Goal: Information Seeking & Learning: Check status

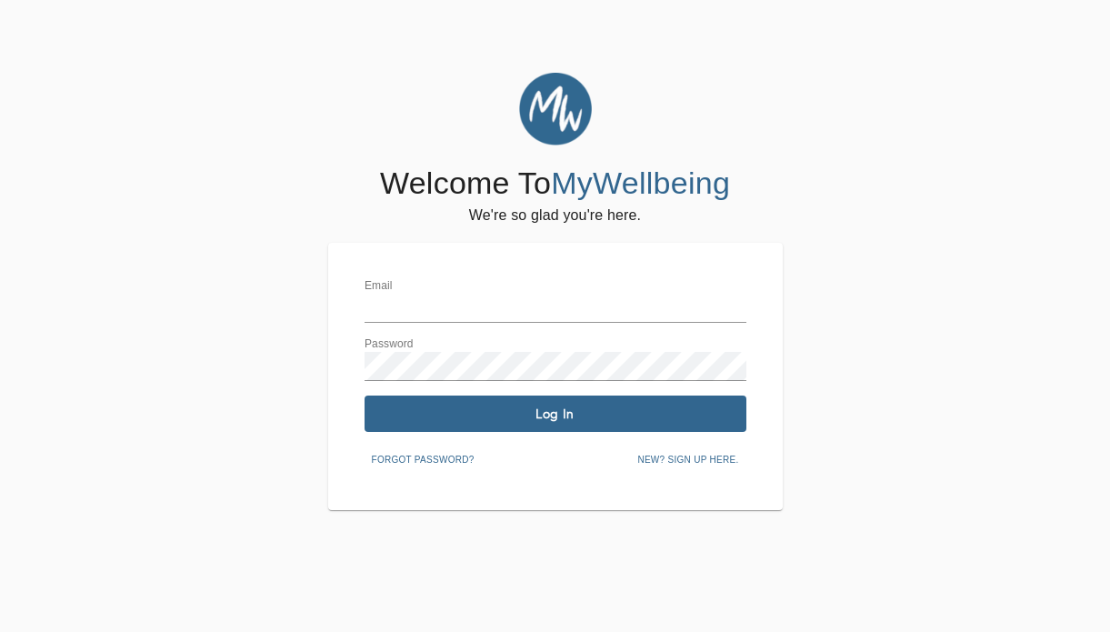
type input "cc.chadwick@mywellbeing.com"
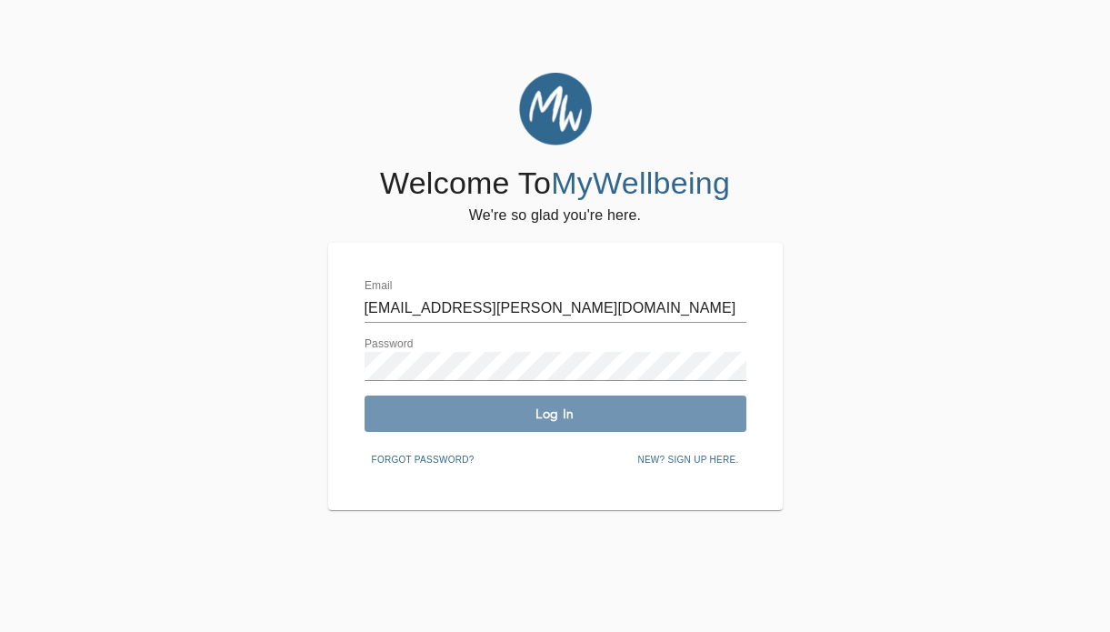
click at [494, 404] on button "Log In" at bounding box center [556, 413] width 382 height 36
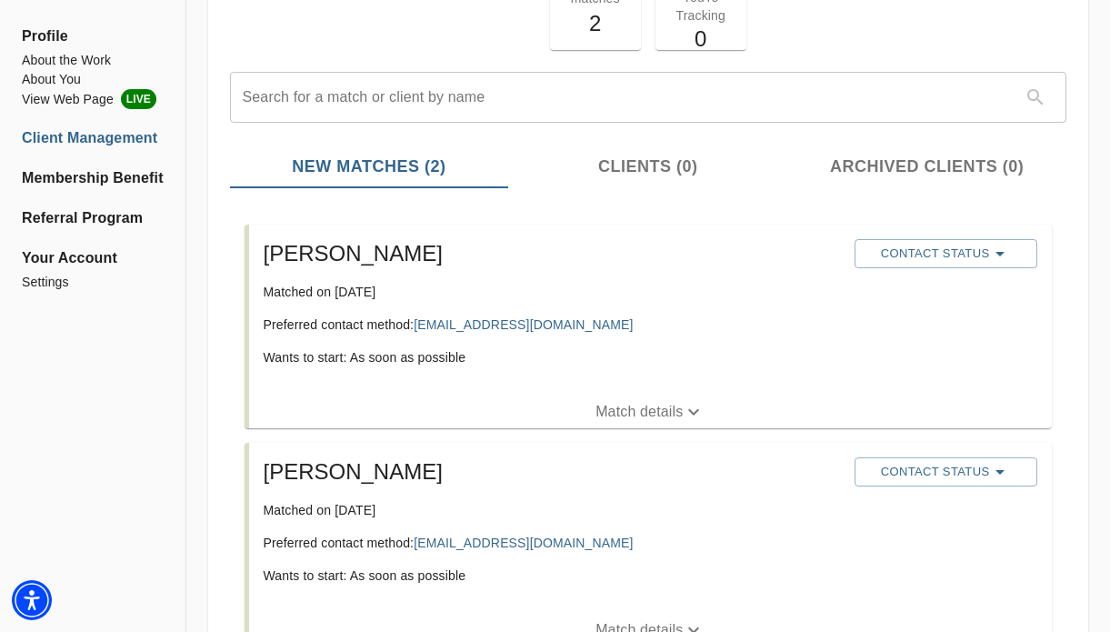
scroll to position [155, 0]
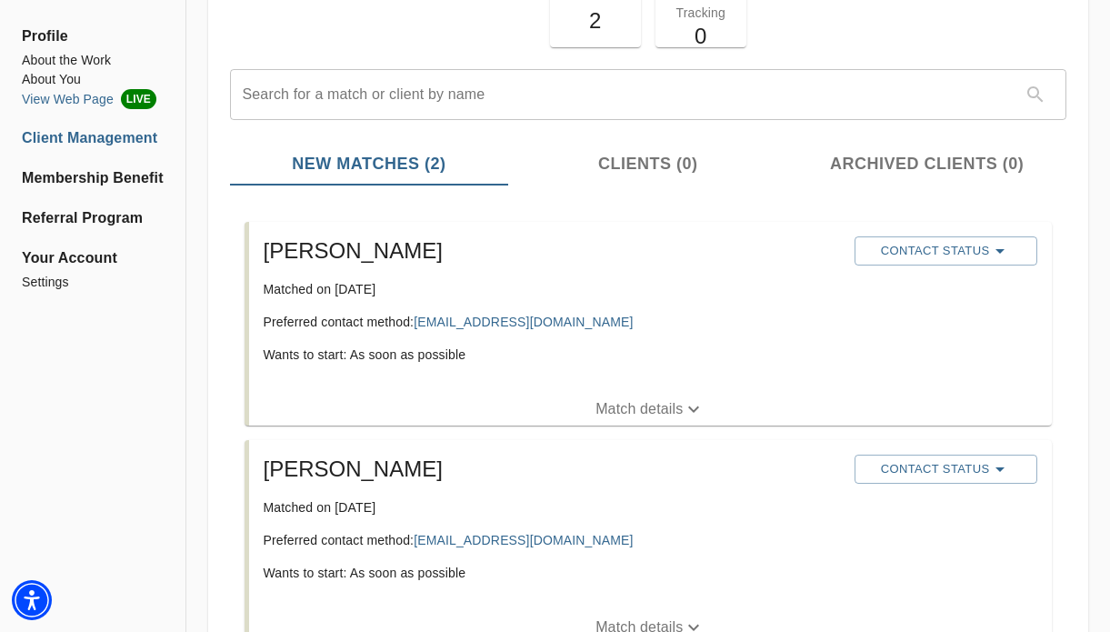
click at [104, 99] on li "View Web Page LIVE" at bounding box center [93, 99] width 142 height 20
click at [86, 60] on li "About the Work" at bounding box center [93, 60] width 142 height 19
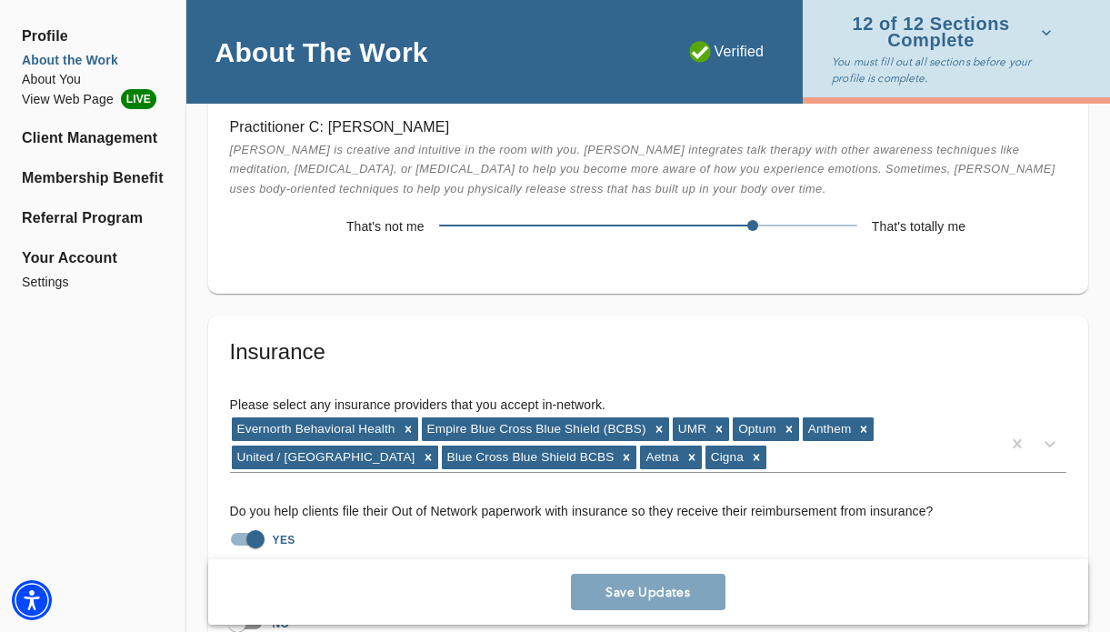
scroll to position [4069, 0]
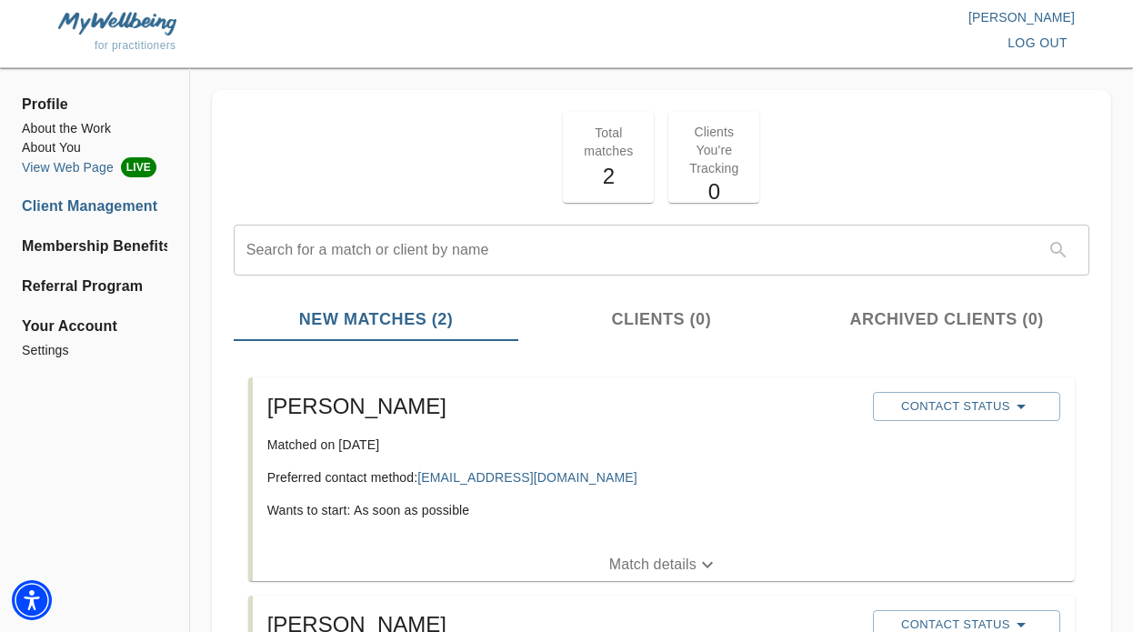
click at [122, 166] on span "LIVE" at bounding box center [138, 167] width 35 height 20
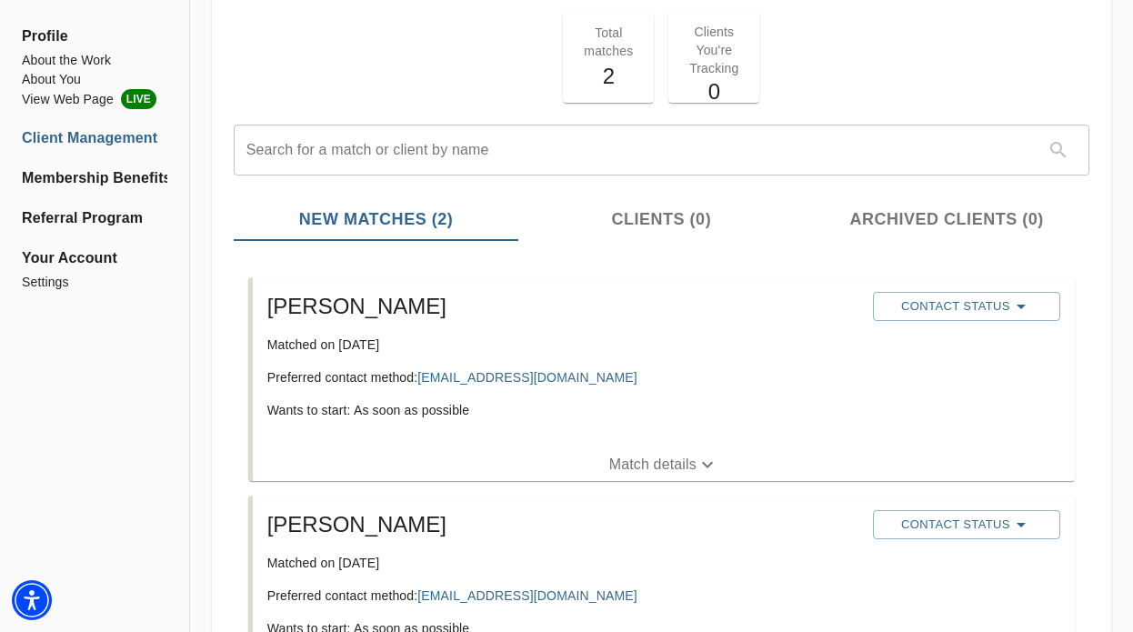
scroll to position [129, 0]
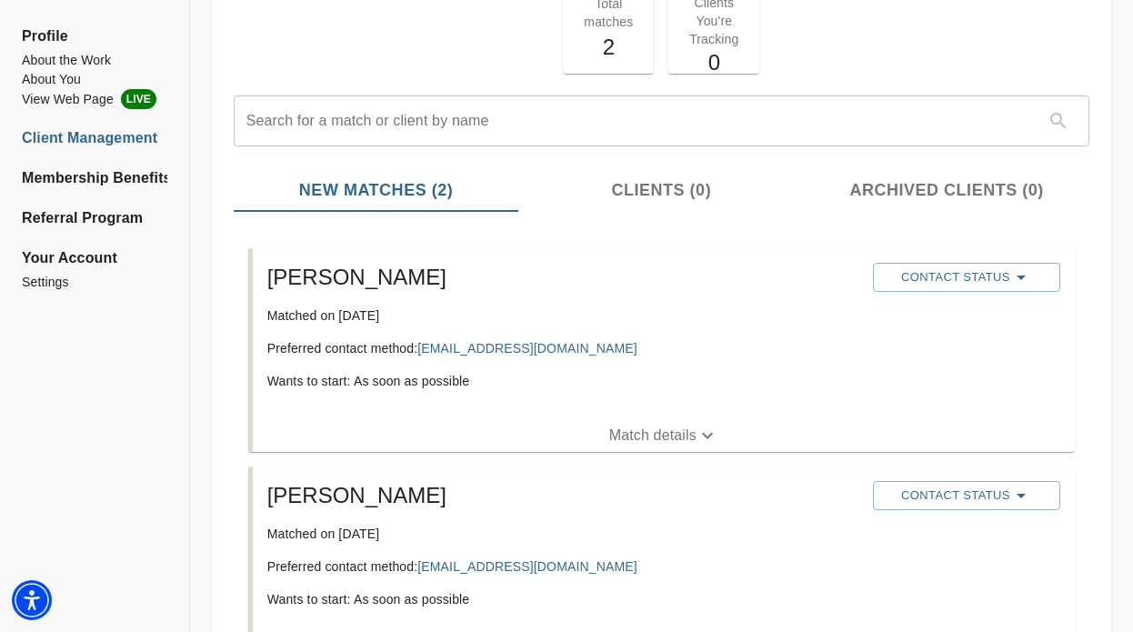
click at [682, 437] on p "Match details" at bounding box center [652, 436] width 87 height 22
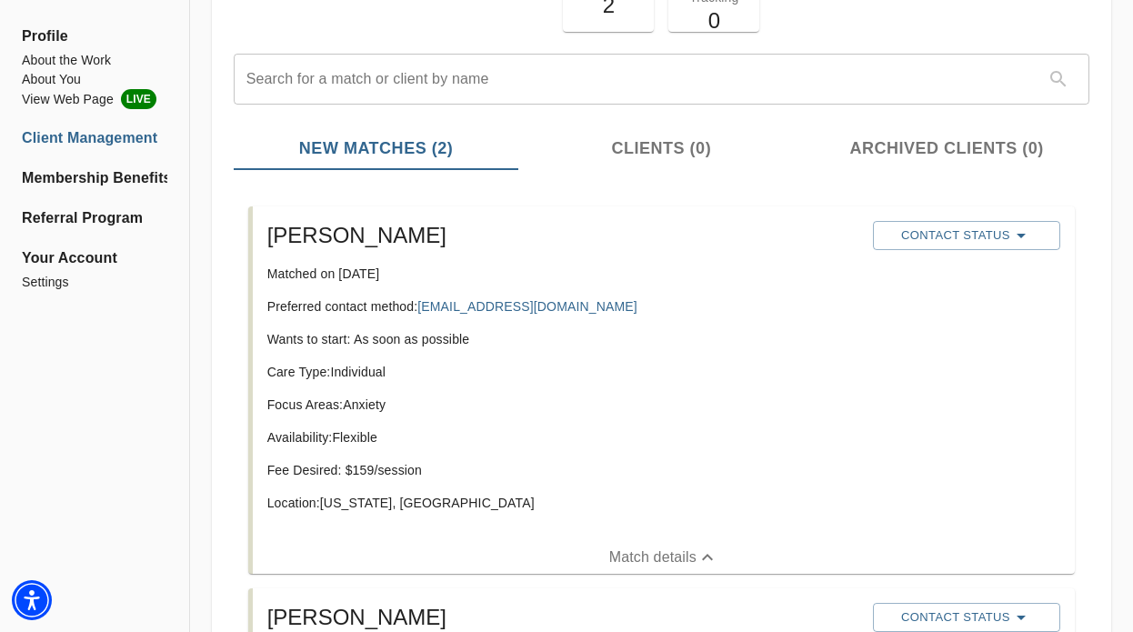
scroll to position [175, 0]
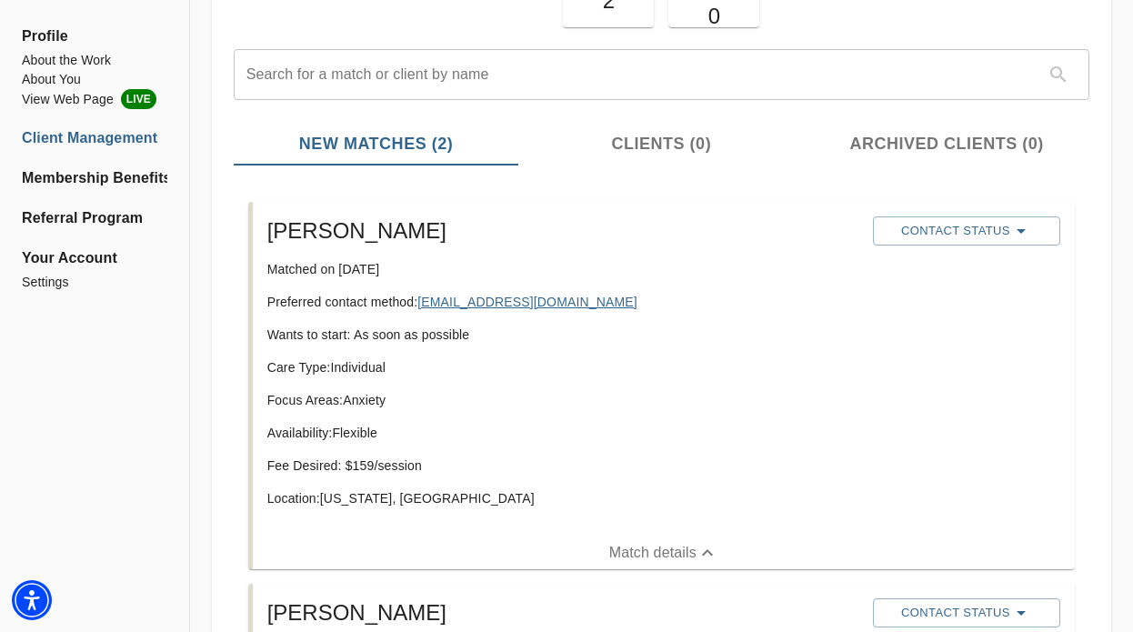
drag, startPoint x: 644, startPoint y: 305, endPoint x: 425, endPoint y: 303, distance: 219.1
click at [425, 304] on p "Preferred contact method: [EMAIL_ADDRESS][DOMAIN_NAME]" at bounding box center [562, 302] width 591 height 18
click at [569, 347] on div "[PERSON_NAME] Matched on [DATE] Preferred contact method: [EMAIL_ADDRESS][DOMAI…" at bounding box center [562, 369] width 605 height 320
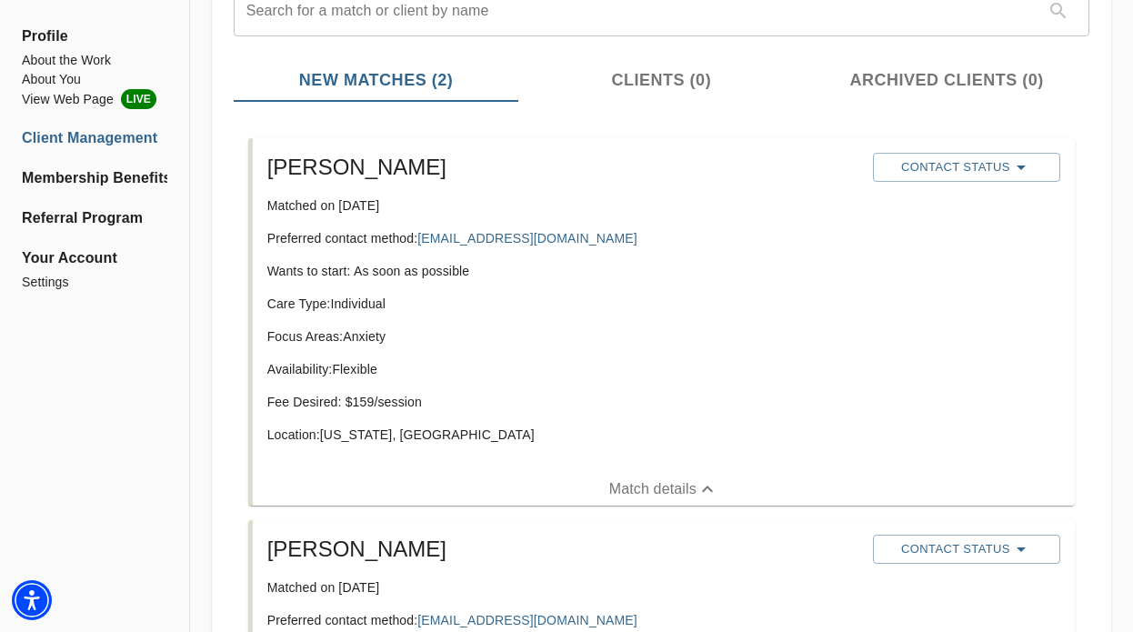
scroll to position [135, 0]
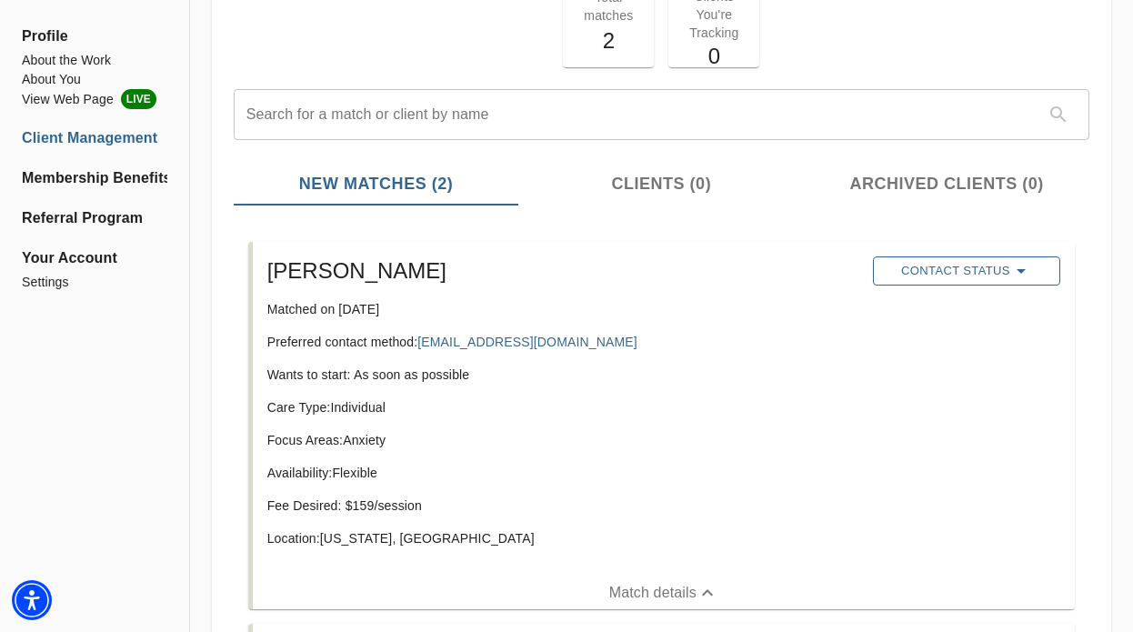
click at [960, 281] on span "Contact Status" at bounding box center [966, 271] width 169 height 22
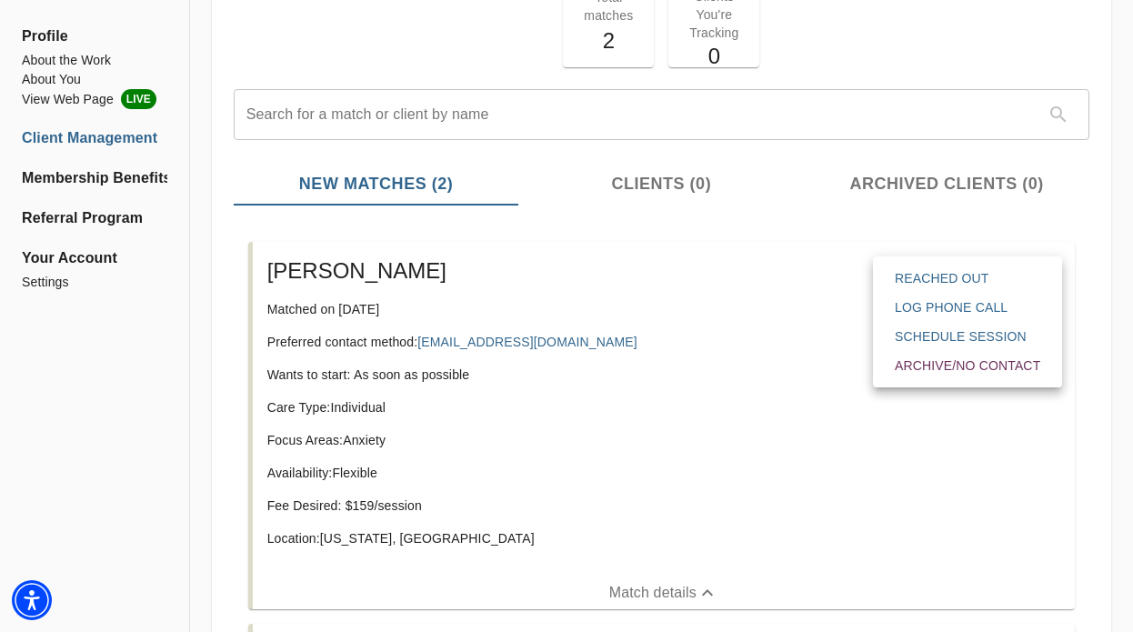
click at [646, 327] on div at bounding box center [566, 316] width 1133 height 632
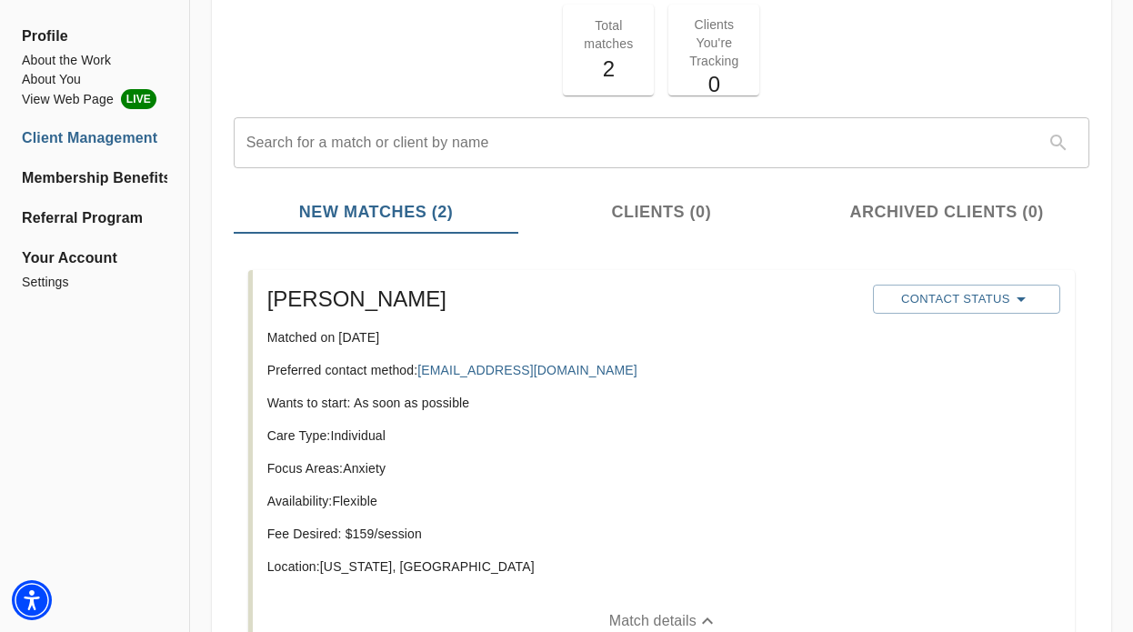
scroll to position [122, 0]
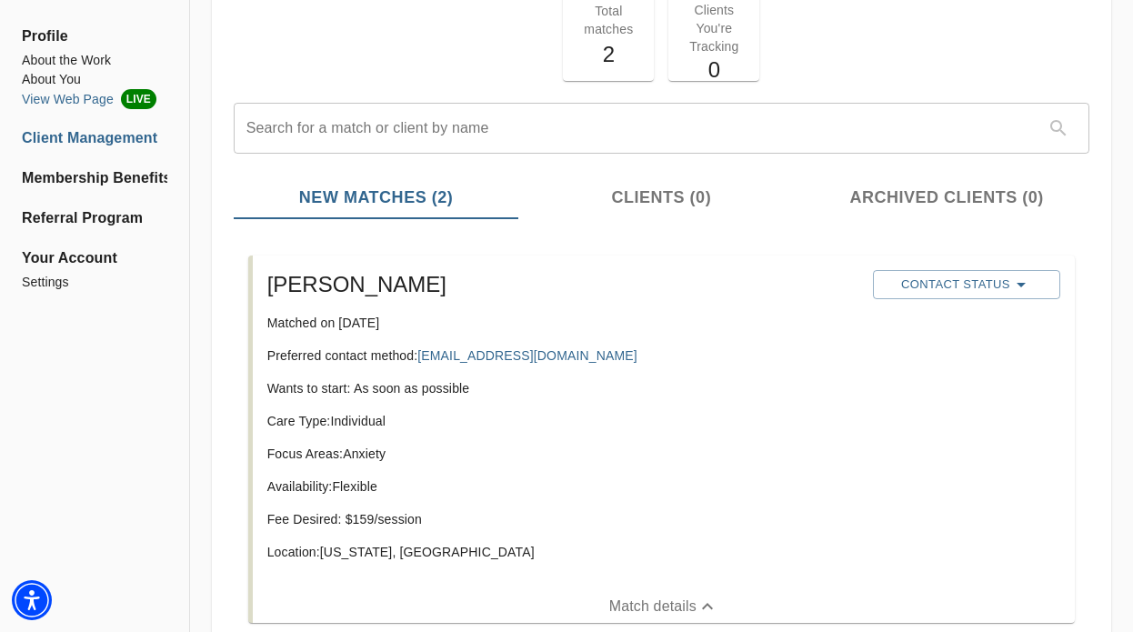
click at [127, 98] on span "LIVE" at bounding box center [138, 99] width 35 height 20
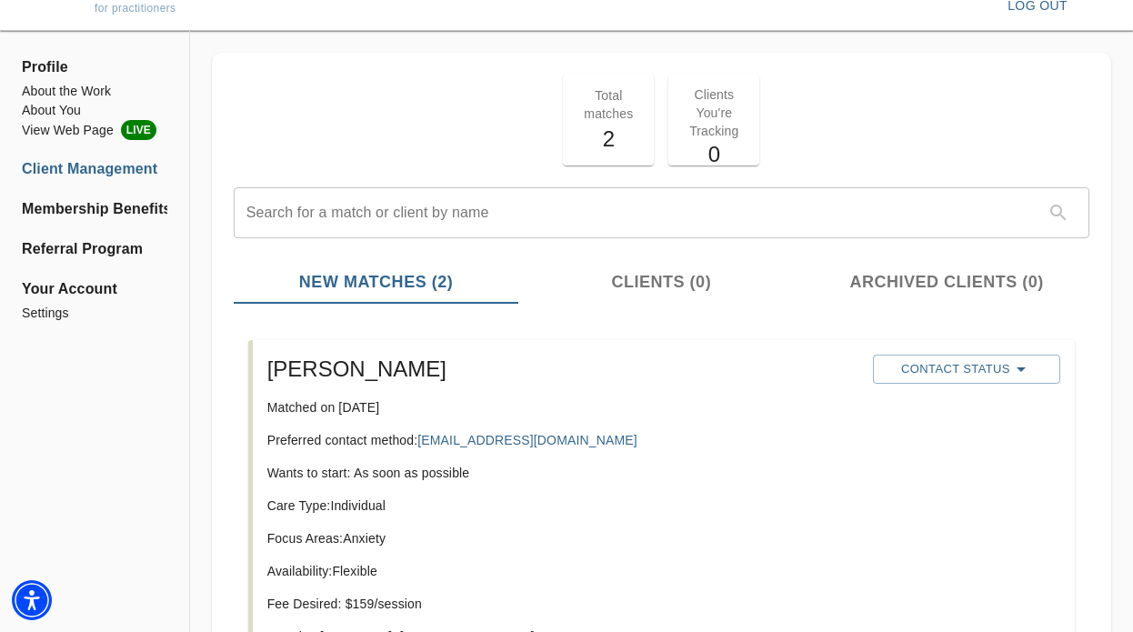
scroll to position [0, 0]
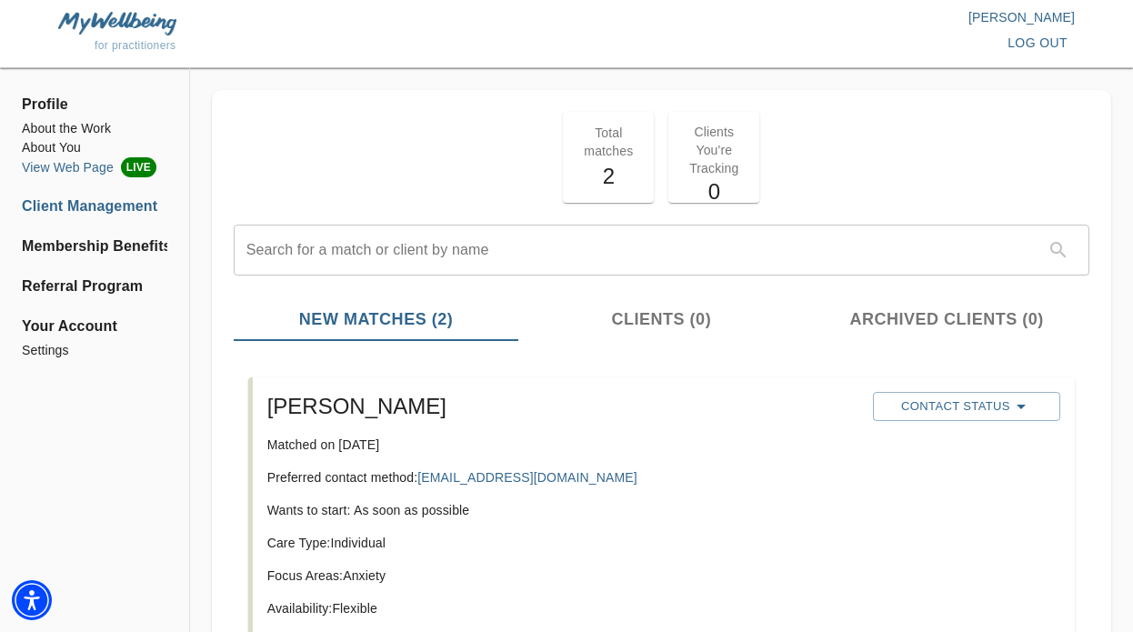
click at [107, 167] on li "View Web Page LIVE" at bounding box center [94, 167] width 145 height 20
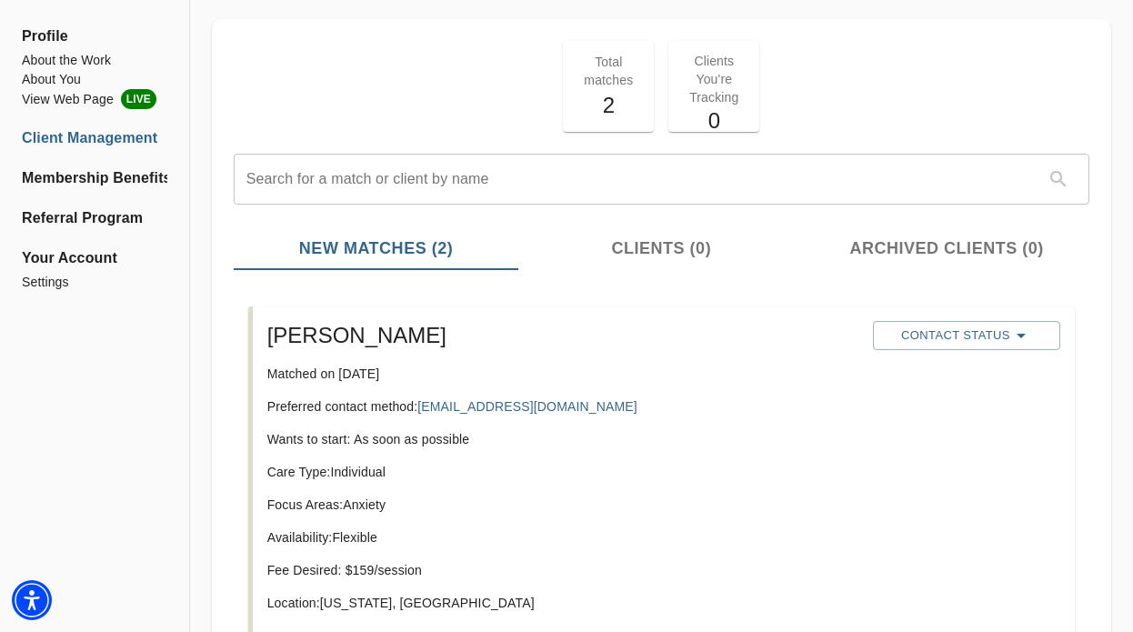
scroll to position [65, 0]
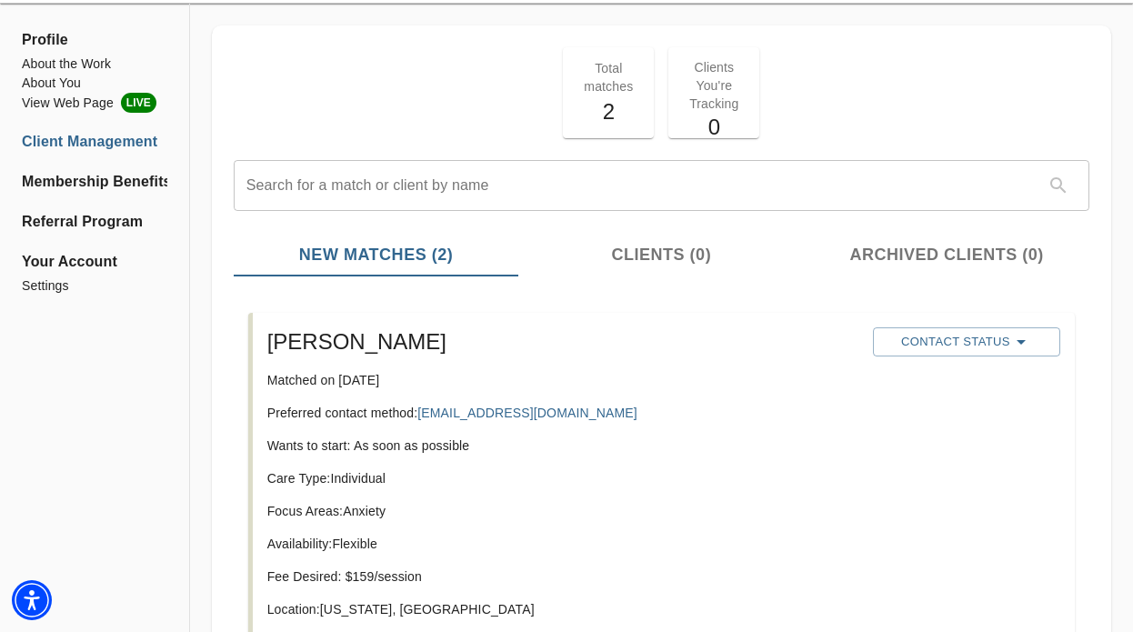
click at [827, 416] on p "Preferred contact method: [EMAIL_ADDRESS][DOMAIN_NAME]" at bounding box center [562, 413] width 591 height 18
